Goal: Information Seeking & Learning: Learn about a topic

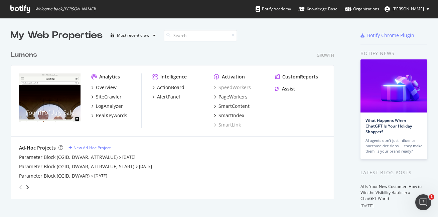
click at [360, 36] on icon at bounding box center [362, 36] width 4 height 4
click at [108, 106] on div "LogAnalyzer" at bounding box center [109, 106] width 27 height 7
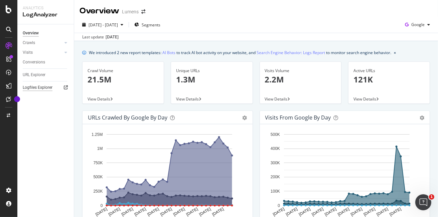
click at [40, 89] on div "Logfiles Explorer" at bounding box center [38, 87] width 30 height 7
click at [58, 52] on div at bounding box center [59, 52] width 7 height 7
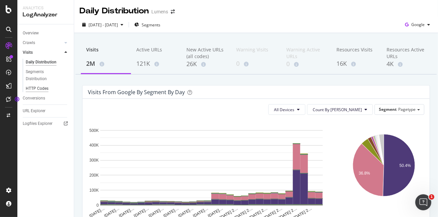
click at [40, 87] on div "HTTP Codes" at bounding box center [37, 88] width 23 height 7
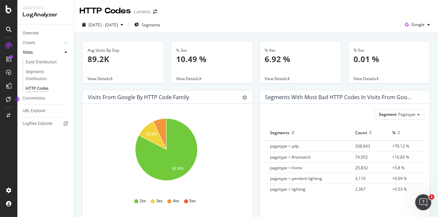
scroll to position [33, 0]
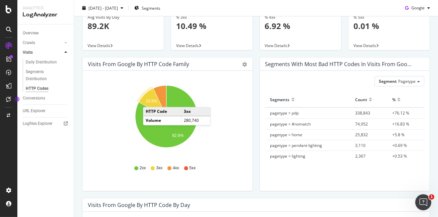
click at [150, 100] on text "10.5%" at bounding box center [151, 101] width 11 height 5
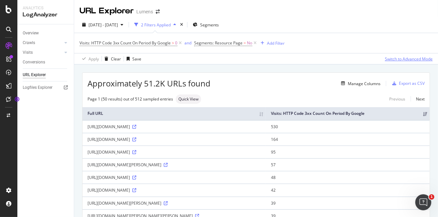
click at [408, 59] on div "Switch to Advanced Mode" at bounding box center [409, 59] width 48 height 6
drag, startPoint x: 393, startPoint y: 58, endPoint x: 400, endPoint y: 48, distance: 12.4
click at [393, 58] on div "Switch back to Simple mode" at bounding box center [407, 59] width 52 height 6
click at [399, 60] on div "Switch to Advanced Mode" at bounding box center [409, 59] width 48 height 6
click at [269, 44] on div "Add Filter" at bounding box center [276, 43] width 18 height 6
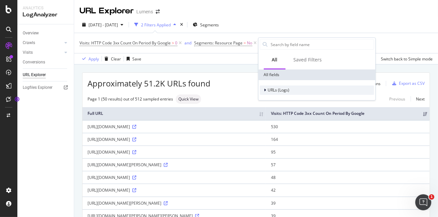
drag, startPoint x: 265, startPoint y: 88, endPoint x: 270, endPoint y: 86, distance: 5.4
click at [265, 88] on icon at bounding box center [265, 90] width 2 height 4
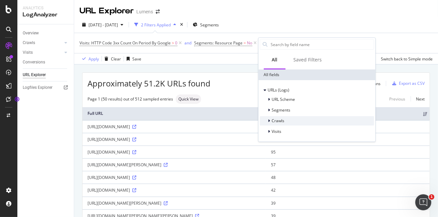
click at [270, 120] on div at bounding box center [270, 120] width 4 height 7
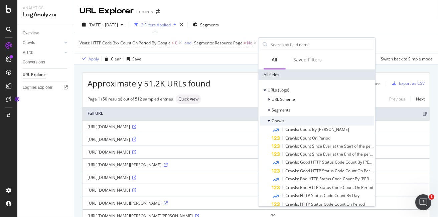
click at [268, 119] on icon at bounding box center [269, 121] width 3 height 4
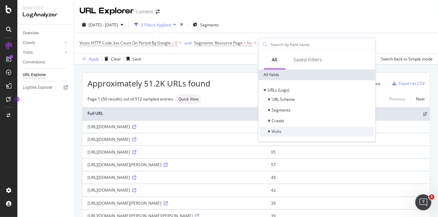
click at [268, 133] on div at bounding box center [270, 131] width 4 height 7
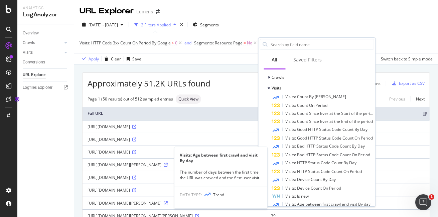
scroll to position [10, 0]
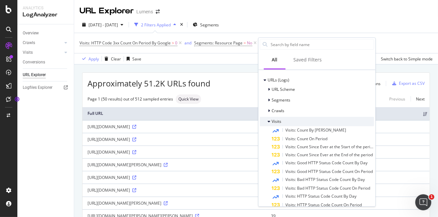
click at [269, 120] on icon at bounding box center [269, 121] width 3 height 4
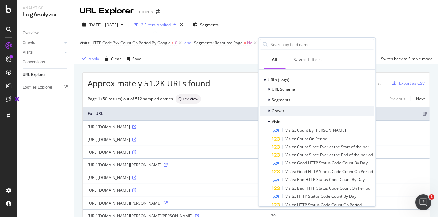
scroll to position [0, 0]
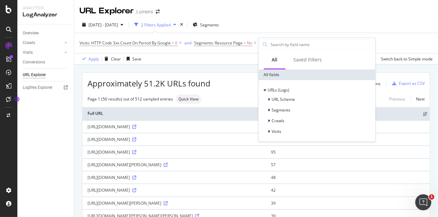
click at [386, 38] on div "Visits: HTTP Code 3xx Count On Period By Google > 0 and Segments: Resource Page…" at bounding box center [255, 43] width 353 height 20
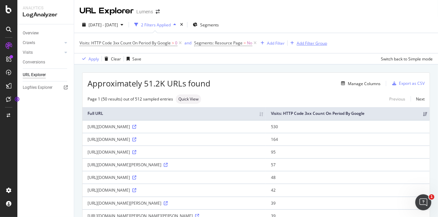
click at [307, 42] on div "Add Filter Group" at bounding box center [311, 43] width 30 height 6
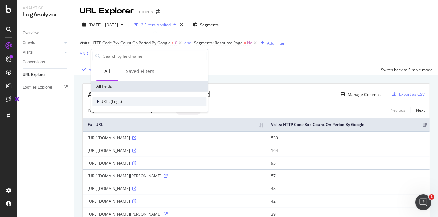
click at [96, 103] on icon at bounding box center [97, 102] width 2 height 4
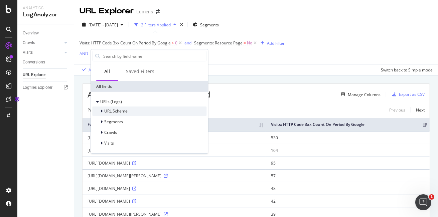
click at [101, 109] on icon at bounding box center [101, 111] width 2 height 4
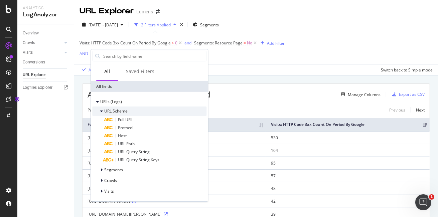
click at [101, 109] on icon at bounding box center [101, 111] width 3 height 4
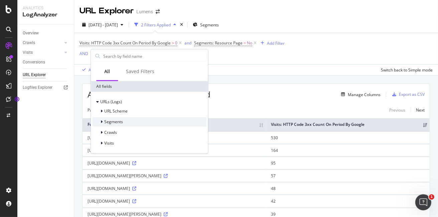
click at [101, 122] on icon at bounding box center [101, 122] width 2 height 4
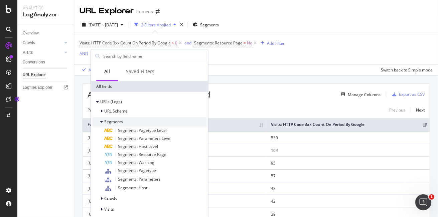
click at [101, 122] on icon at bounding box center [101, 122] width 3 height 4
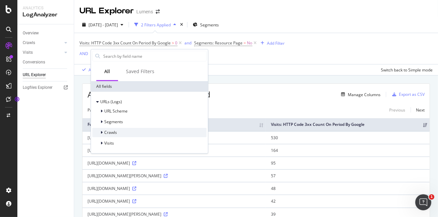
click at [102, 132] on icon at bounding box center [101, 133] width 2 height 4
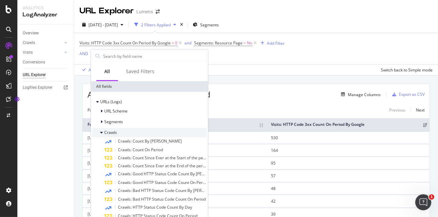
click at [102, 132] on icon at bounding box center [101, 133] width 3 height 4
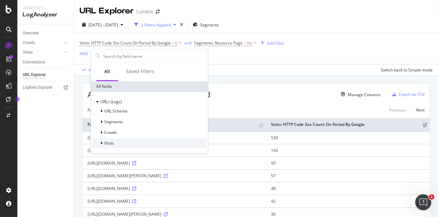
click at [102, 141] on icon at bounding box center [101, 143] width 2 height 4
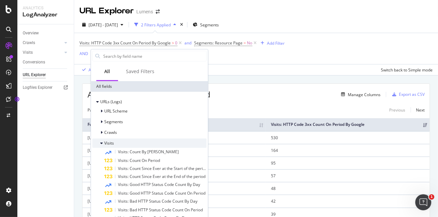
click at [102, 141] on icon at bounding box center [101, 143] width 3 height 4
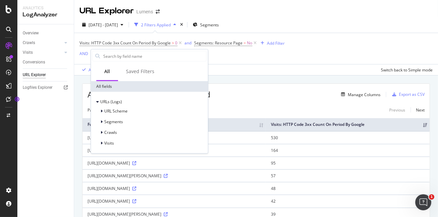
click at [274, 70] on div "URL Explorer Lumens [DATE] - [DATE] 2 Filters Applied Segments Visits: HTTP Cod…" at bounding box center [255, 108] width 363 height 217
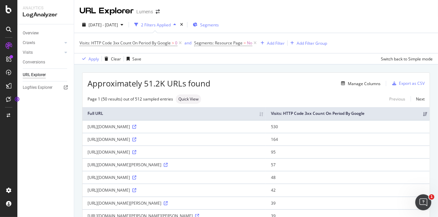
click at [219, 24] on span "Segments" at bounding box center [209, 25] width 19 height 6
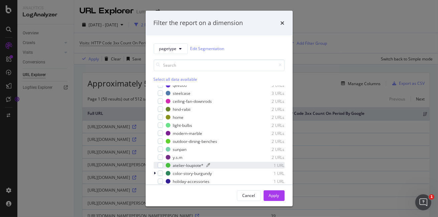
scroll to position [1033, 0]
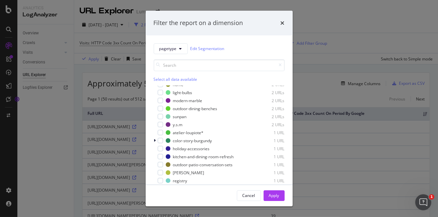
click at [246, 195] on div "Cancel" at bounding box center [248, 196] width 13 height 6
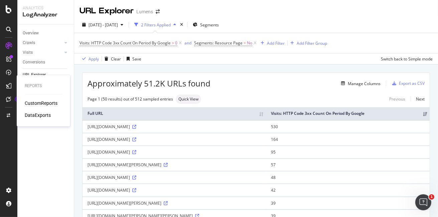
click at [49, 103] on div "CustomReports" at bounding box center [41, 103] width 33 height 7
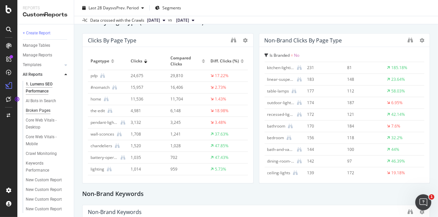
click at [42, 110] on div "Broken Pages" at bounding box center [38, 110] width 25 height 7
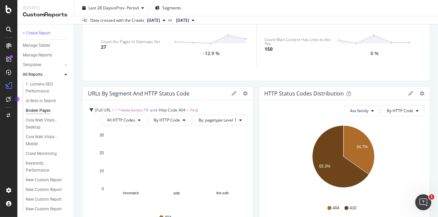
scroll to position [167, 0]
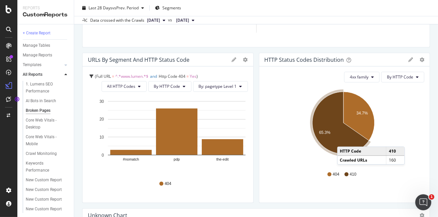
click at [341, 140] on icon "A chart." at bounding box center [340, 123] width 56 height 62
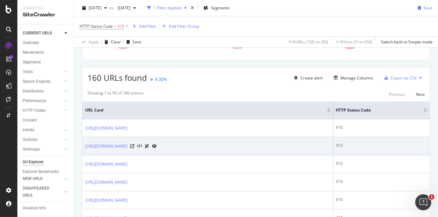
scroll to position [133, 0]
